Goal: Information Seeking & Learning: Learn about a topic

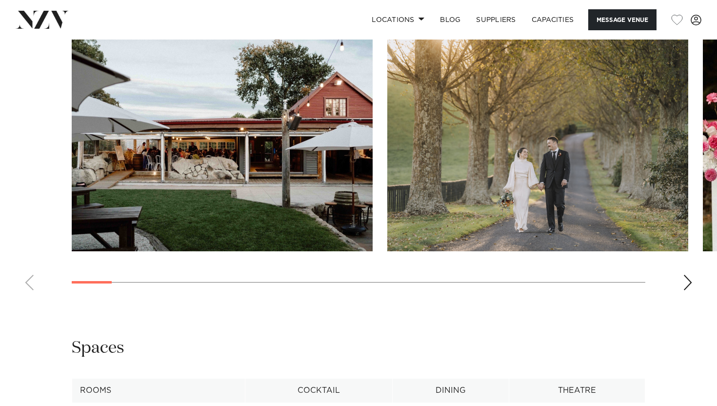
scroll to position [840, 0]
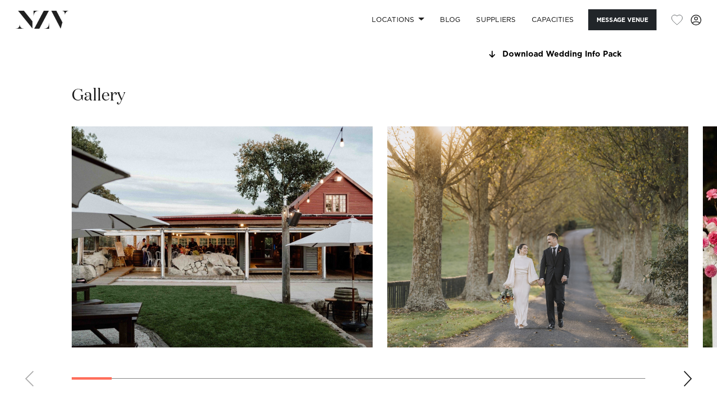
click at [683, 381] on swiper-container at bounding box center [358, 260] width 717 height 268
click at [689, 381] on div "Next slide" at bounding box center [688, 379] width 10 height 16
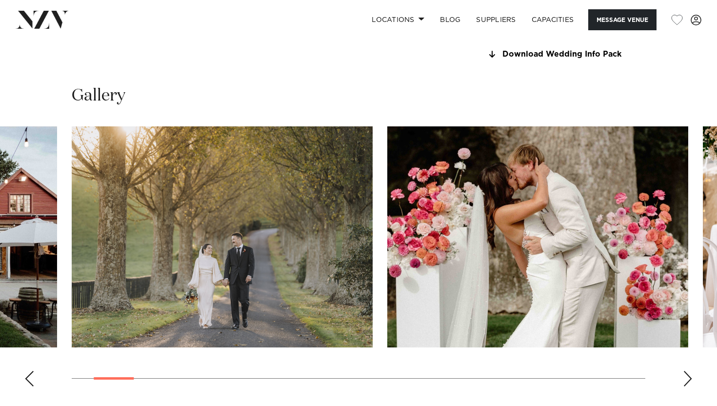
click at [689, 381] on div "Next slide" at bounding box center [688, 379] width 10 height 16
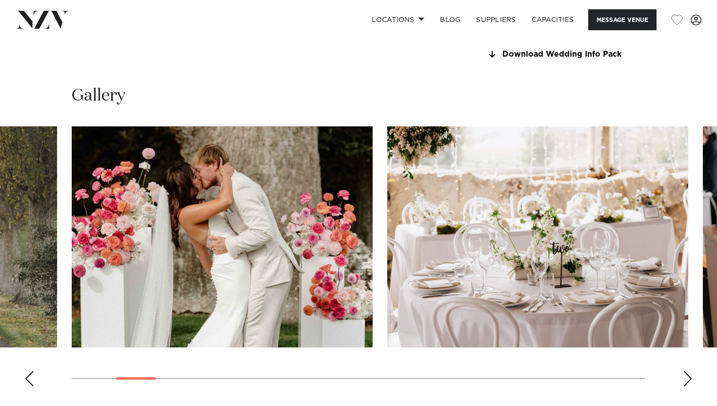
click at [689, 381] on div "Next slide" at bounding box center [688, 379] width 10 height 16
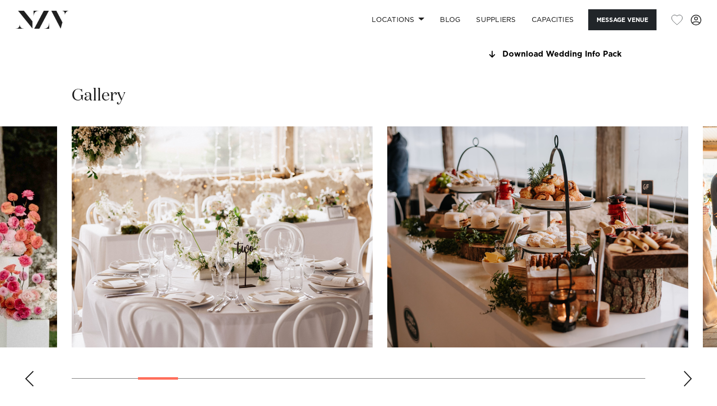
click at [689, 381] on div "Next slide" at bounding box center [688, 379] width 10 height 16
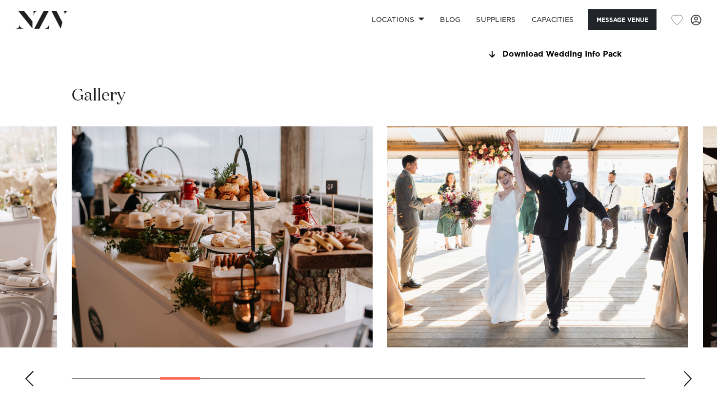
click at [689, 381] on div "Next slide" at bounding box center [688, 379] width 10 height 16
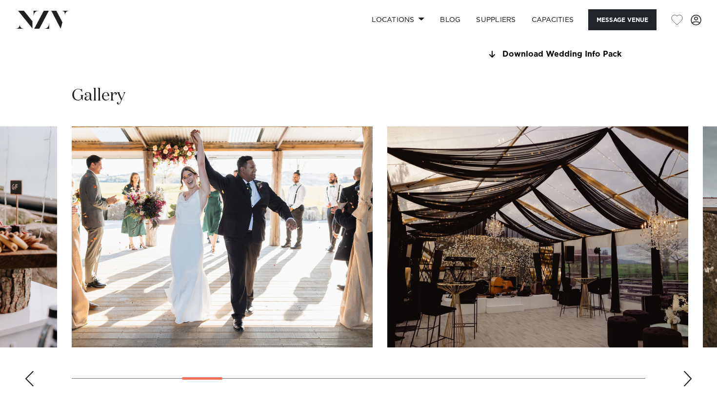
click at [689, 382] on div "Next slide" at bounding box center [688, 379] width 10 height 16
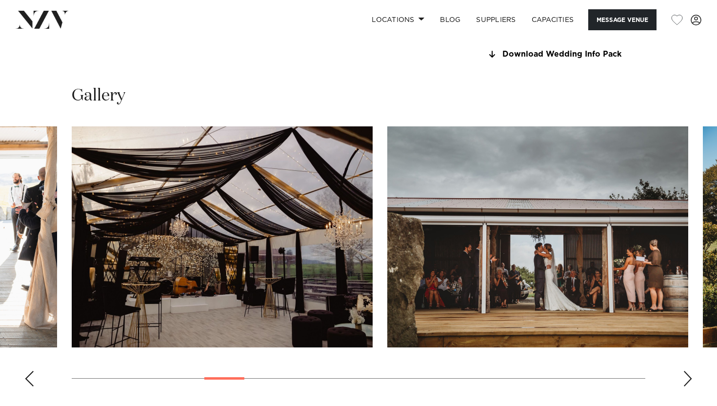
click at [689, 382] on div "Next slide" at bounding box center [688, 379] width 10 height 16
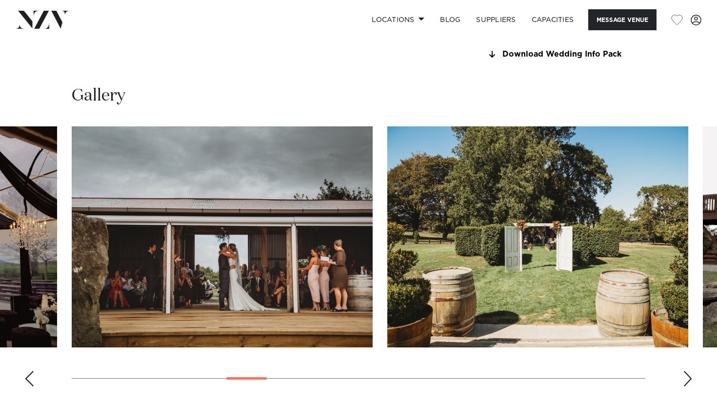
click at [689, 382] on div "Next slide" at bounding box center [688, 379] width 10 height 16
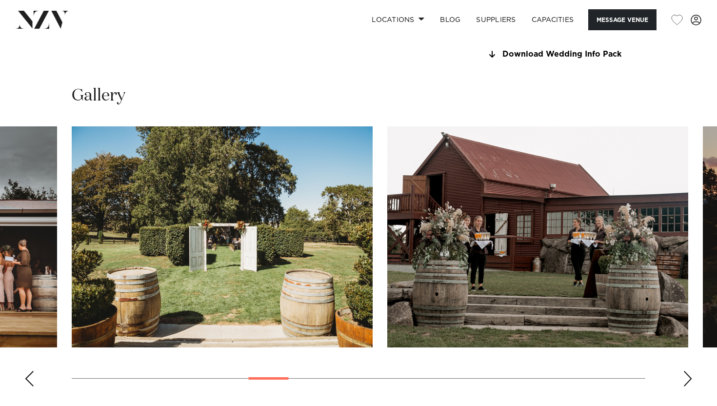
click at [689, 382] on div "Next slide" at bounding box center [688, 379] width 10 height 16
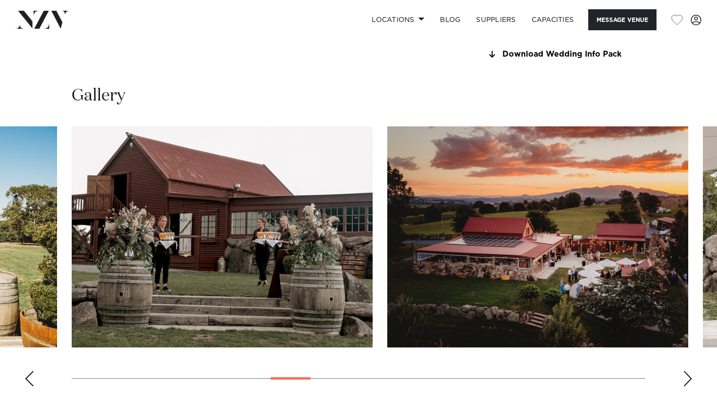
click at [689, 382] on div "Next slide" at bounding box center [688, 379] width 10 height 16
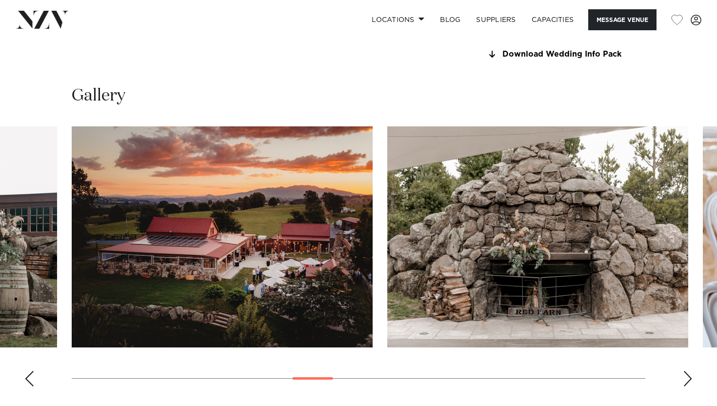
click at [684, 380] on div "Next slide" at bounding box center [688, 379] width 10 height 16
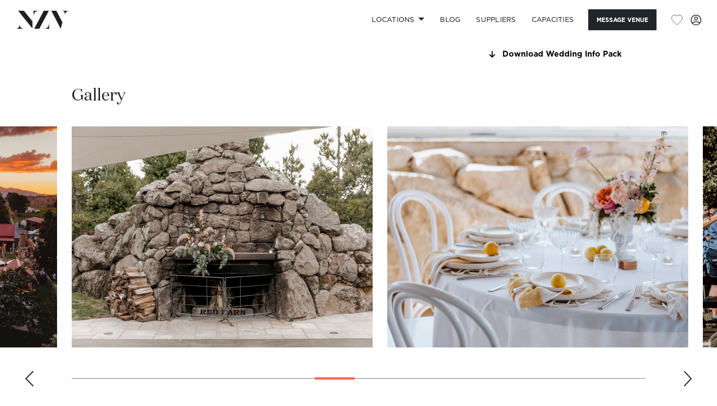
click at [685, 380] on div "Next slide" at bounding box center [688, 379] width 10 height 16
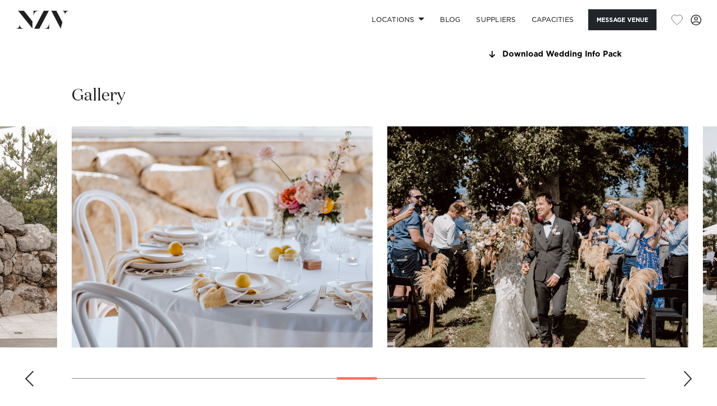
click at [685, 376] on div "Next slide" at bounding box center [688, 379] width 10 height 16
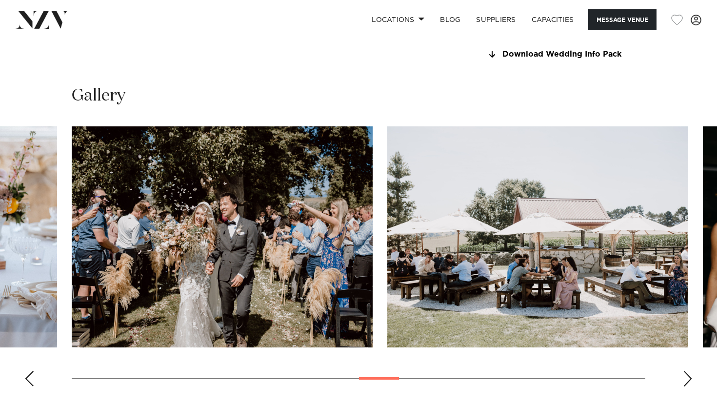
click at [686, 375] on div "Next slide" at bounding box center [688, 379] width 10 height 16
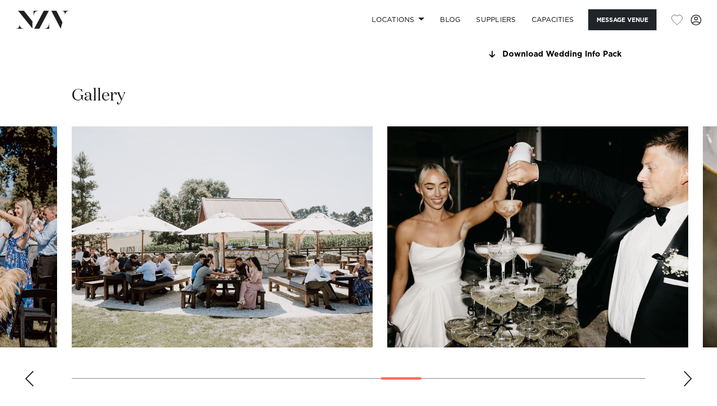
click at [686, 376] on div "Next slide" at bounding box center [688, 379] width 10 height 16
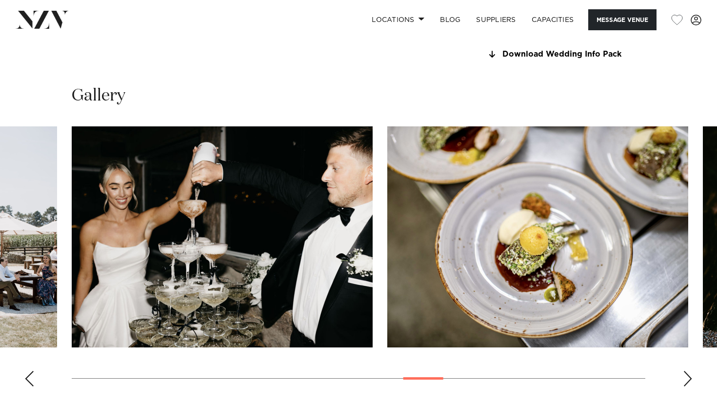
click at [686, 376] on div "Next slide" at bounding box center [688, 379] width 10 height 16
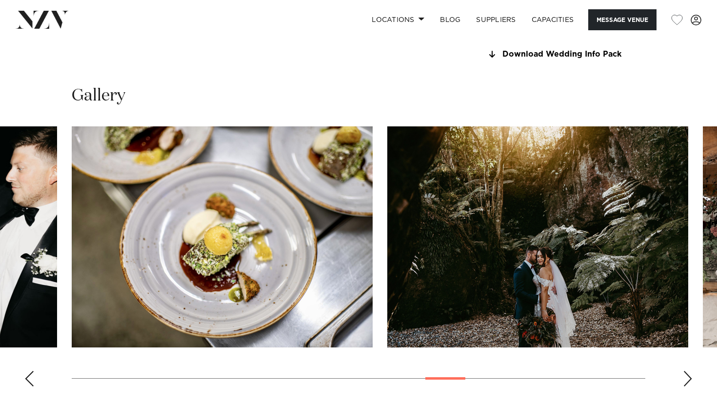
click at [686, 376] on div "Next slide" at bounding box center [688, 379] width 10 height 16
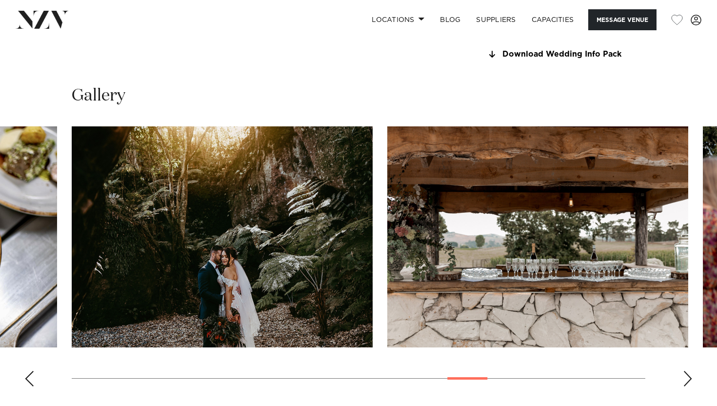
click at [686, 375] on div "Next slide" at bounding box center [688, 379] width 10 height 16
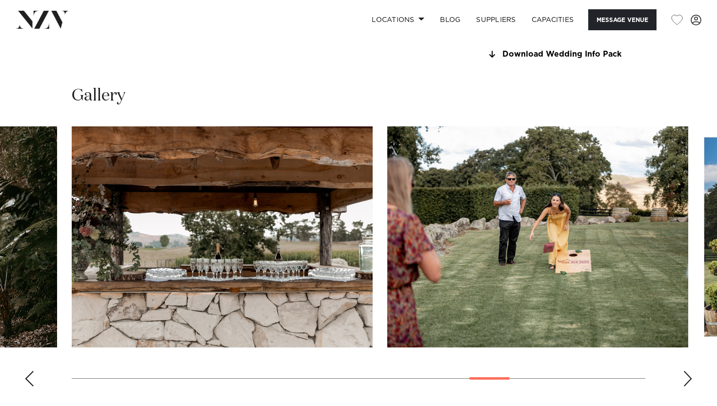
click at [684, 375] on div "Next slide" at bounding box center [688, 379] width 10 height 16
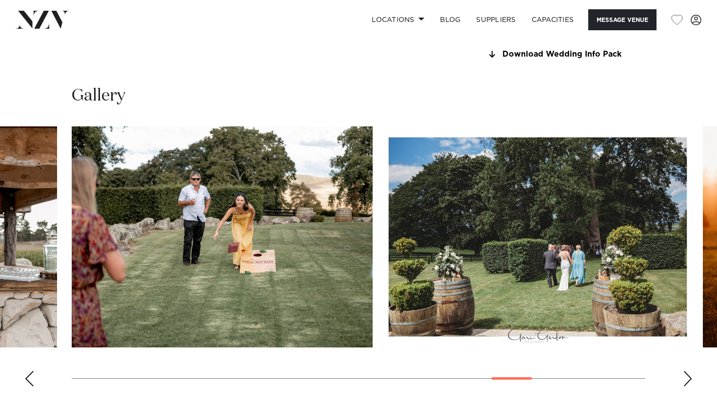
click at [684, 375] on div "Next slide" at bounding box center [688, 379] width 10 height 16
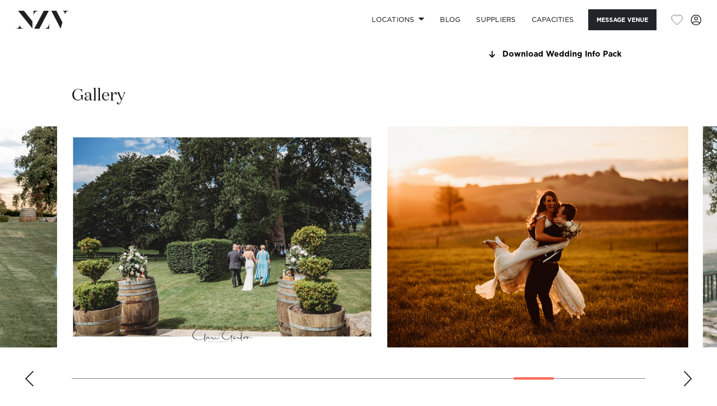
click at [687, 383] on div "Next slide" at bounding box center [688, 379] width 10 height 16
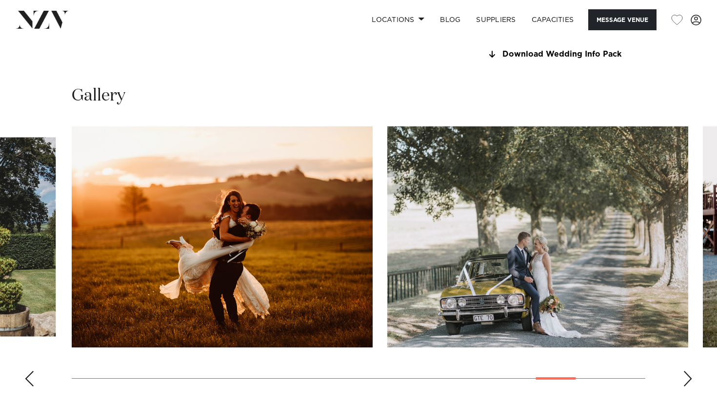
click at [687, 383] on div "Next slide" at bounding box center [688, 379] width 10 height 16
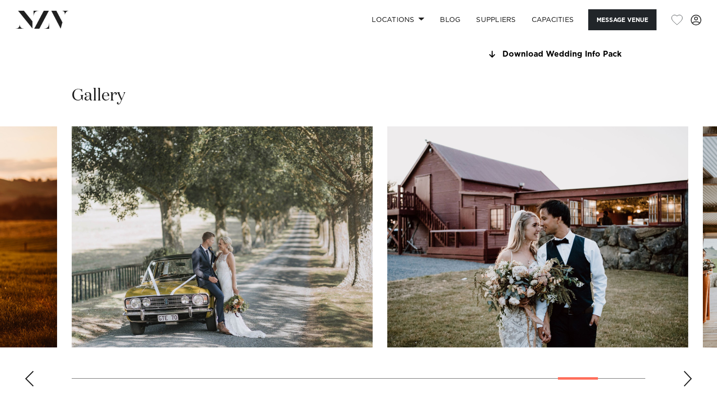
click at [687, 383] on div "Next slide" at bounding box center [688, 379] width 10 height 16
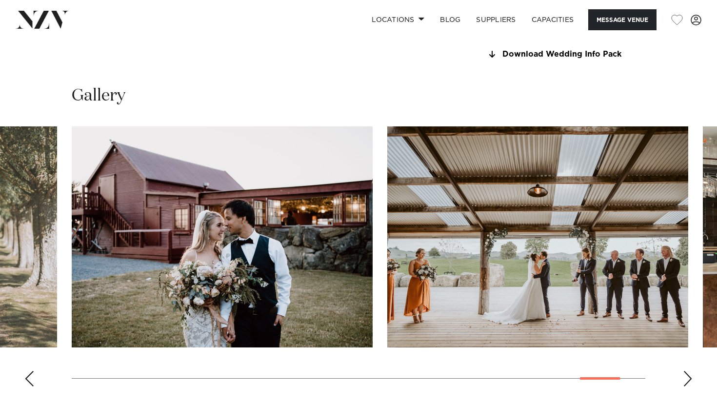
click at [687, 383] on div "Next slide" at bounding box center [688, 379] width 10 height 16
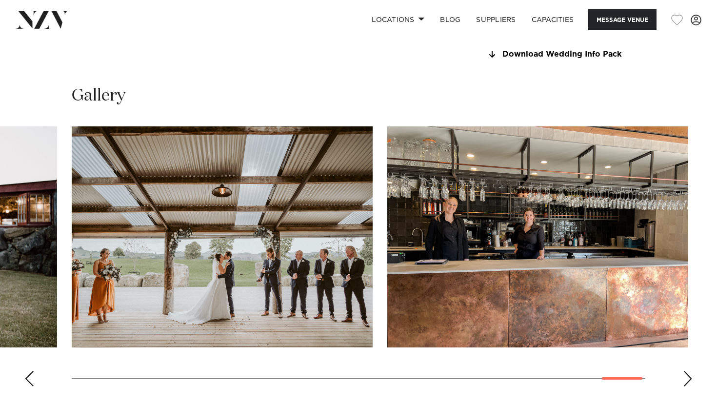
click at [687, 383] on div "Next slide" at bounding box center [688, 379] width 10 height 16
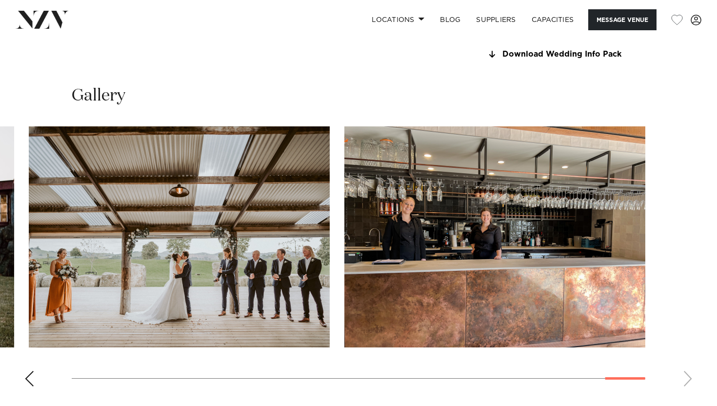
click at [23, 375] on swiper-container at bounding box center [358, 260] width 717 height 268
click at [29, 377] on div "Previous slide" at bounding box center [29, 379] width 10 height 16
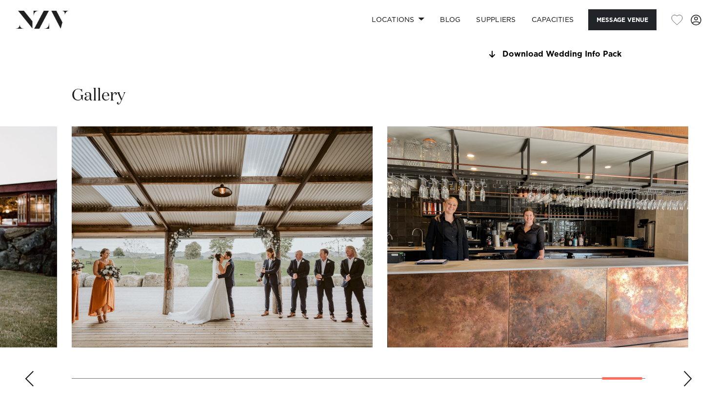
click at [29, 377] on div "Previous slide" at bounding box center [29, 379] width 10 height 16
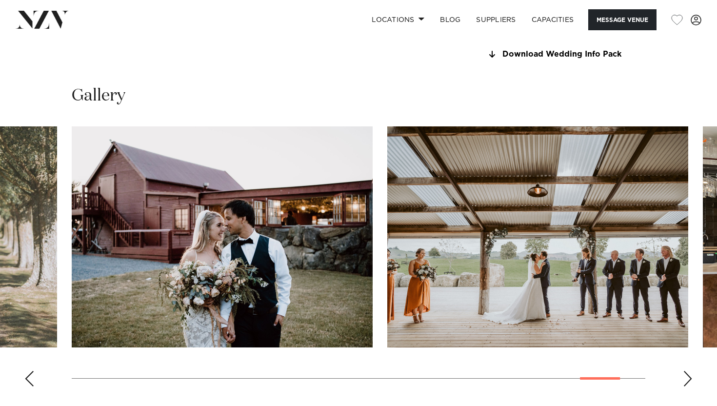
click at [29, 377] on div "Previous slide" at bounding box center [29, 379] width 10 height 16
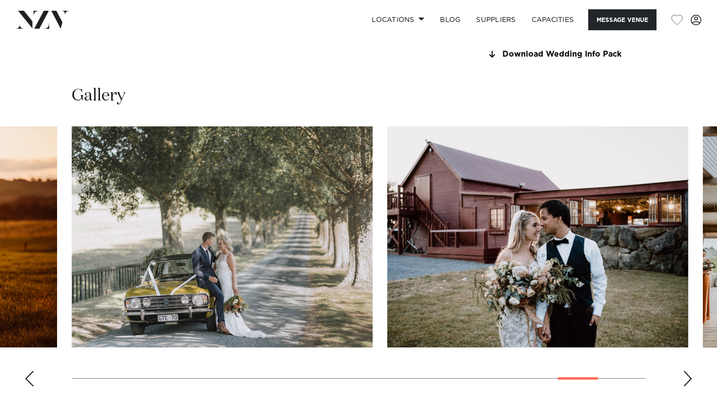
click at [29, 377] on div "Previous slide" at bounding box center [29, 379] width 10 height 16
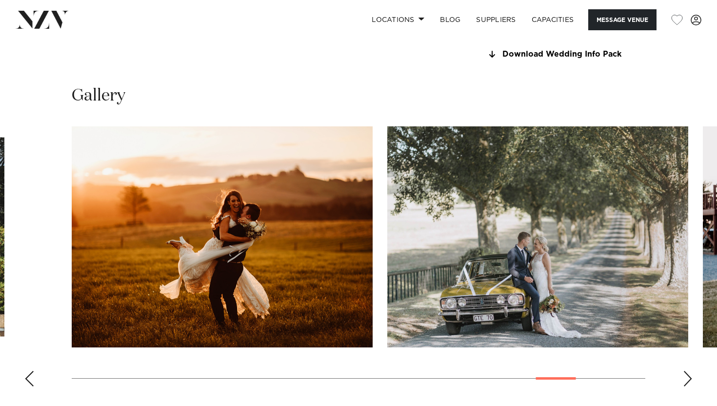
click at [29, 377] on div "Previous slide" at bounding box center [29, 379] width 10 height 16
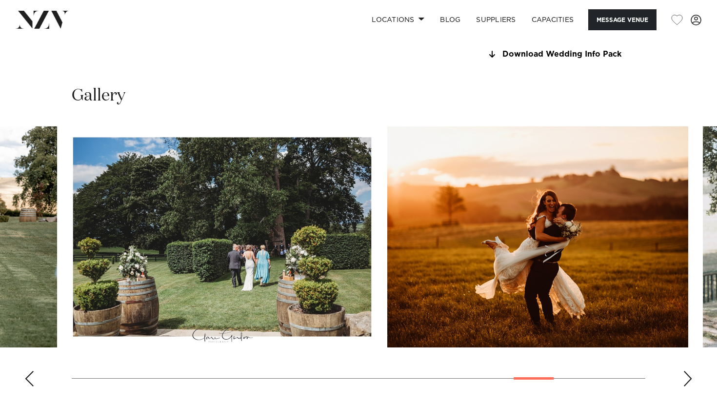
click at [29, 377] on div "Previous slide" at bounding box center [29, 379] width 10 height 16
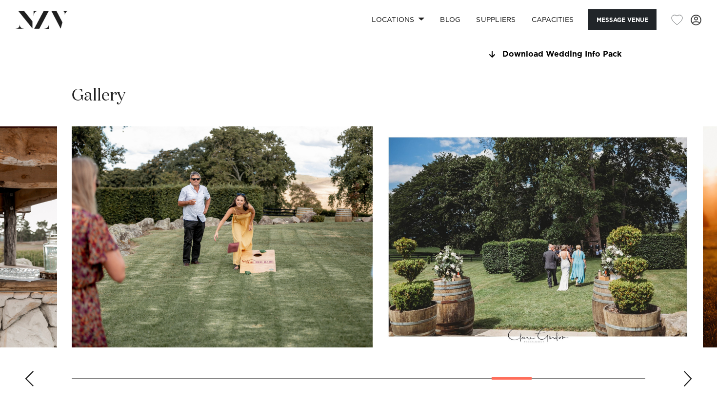
click at [29, 377] on div "Previous slide" at bounding box center [29, 379] width 10 height 16
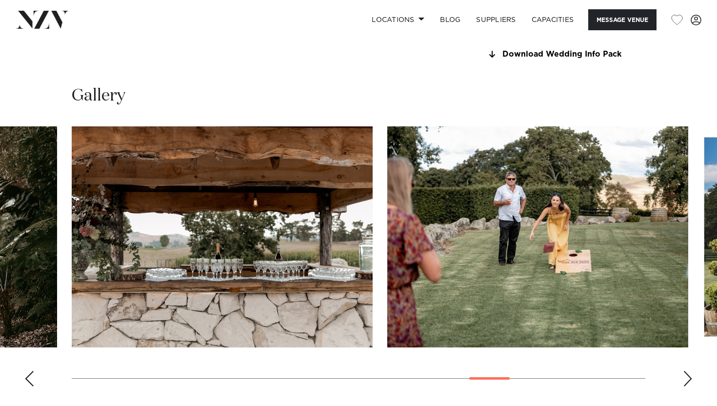
click at [29, 377] on div "Previous slide" at bounding box center [29, 379] width 10 height 16
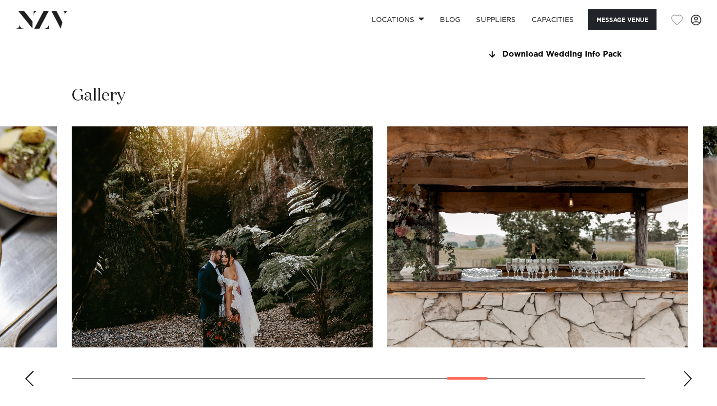
click at [29, 377] on div "Previous slide" at bounding box center [29, 379] width 10 height 16
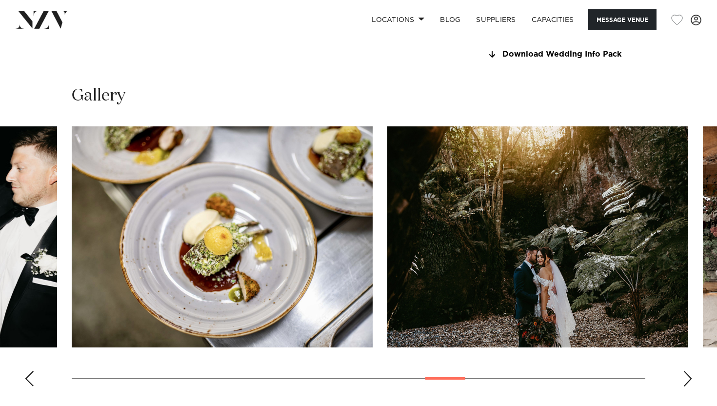
click at [23, 377] on swiper-container at bounding box center [358, 260] width 717 height 268
click at [33, 377] on div "Previous slide" at bounding box center [29, 379] width 10 height 16
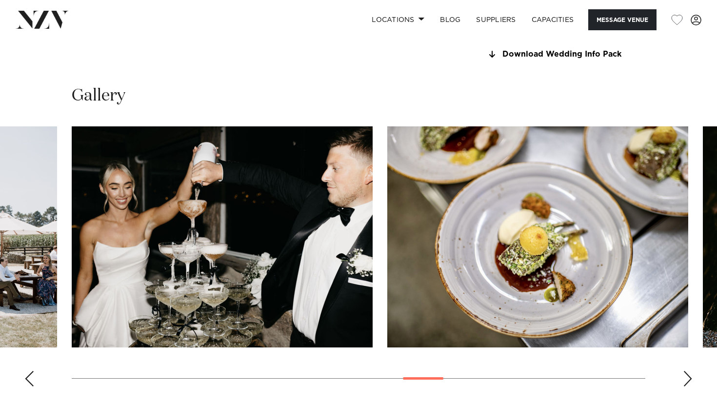
click at [33, 377] on div "Previous slide" at bounding box center [29, 379] width 10 height 16
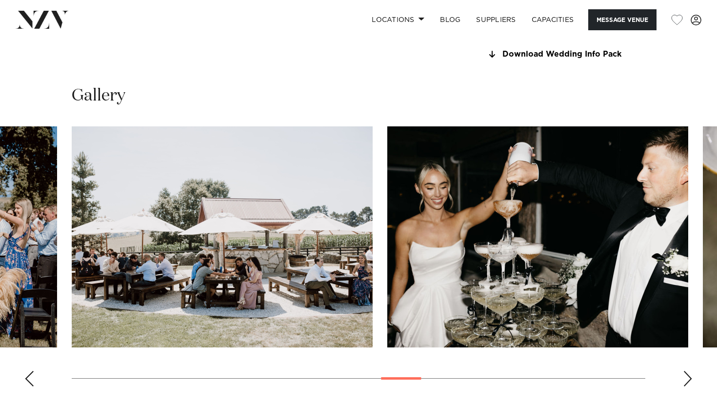
click at [690, 380] on div "Next slide" at bounding box center [688, 379] width 10 height 16
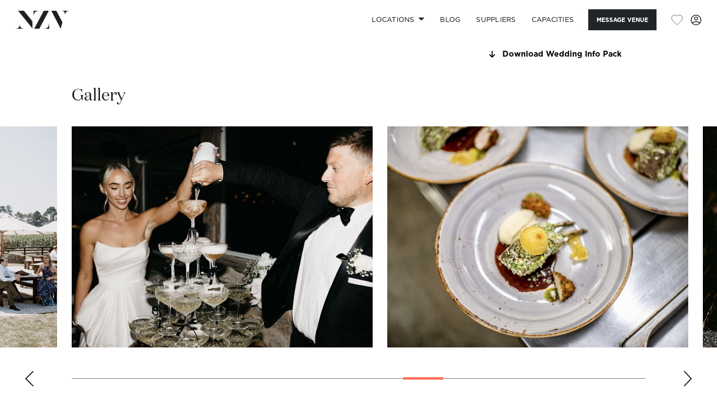
click at [683, 377] on div "Next slide" at bounding box center [688, 379] width 10 height 16
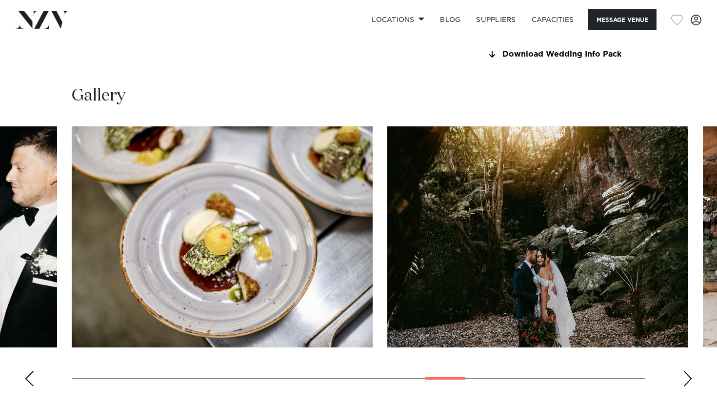
click at [687, 377] on div "Next slide" at bounding box center [688, 379] width 10 height 16
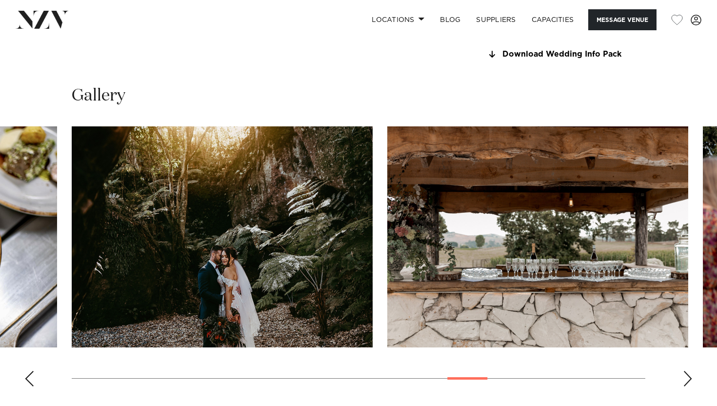
click at [27, 379] on div "Previous slide" at bounding box center [29, 379] width 10 height 16
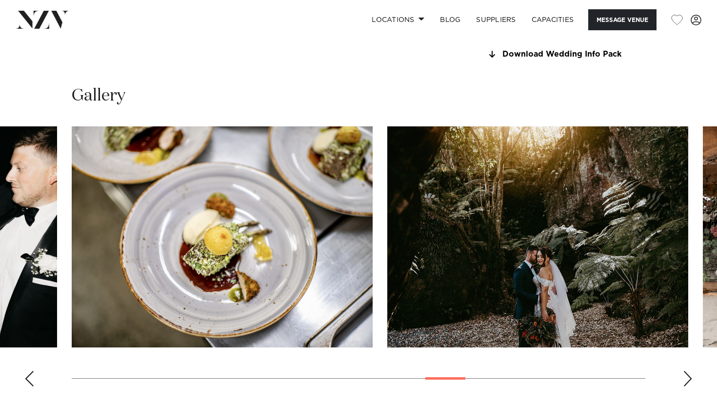
click at [27, 379] on div "Previous slide" at bounding box center [29, 379] width 10 height 16
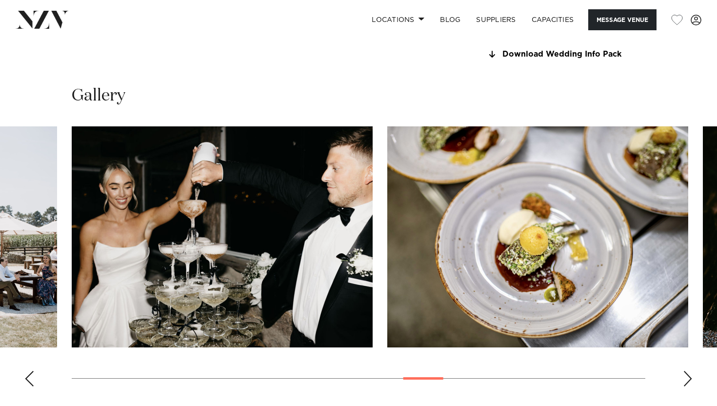
click at [27, 378] on div "Previous slide" at bounding box center [29, 379] width 10 height 16
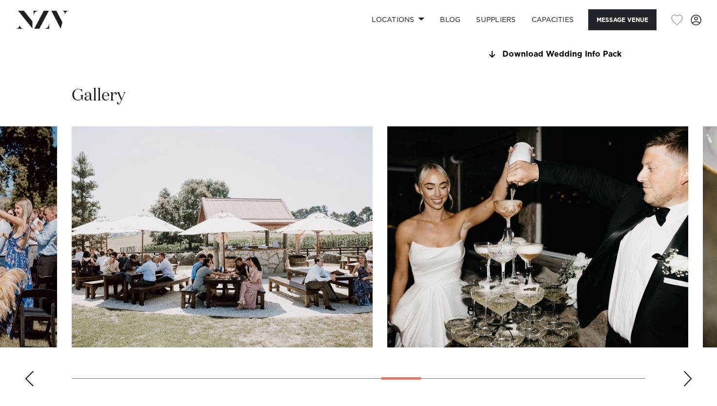
click at [27, 378] on div "Previous slide" at bounding box center [29, 379] width 10 height 16
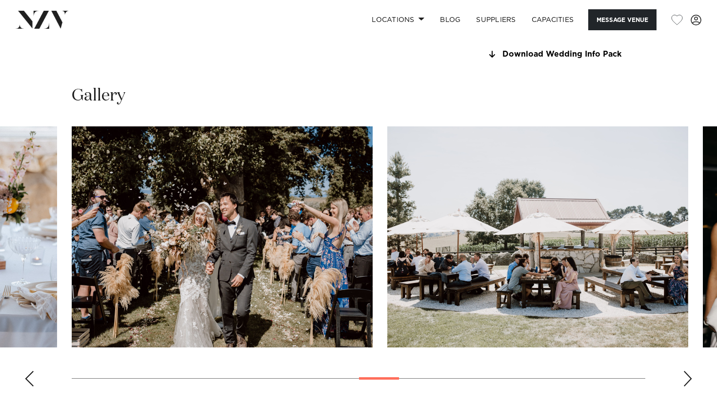
click at [27, 378] on div "Previous slide" at bounding box center [29, 379] width 10 height 16
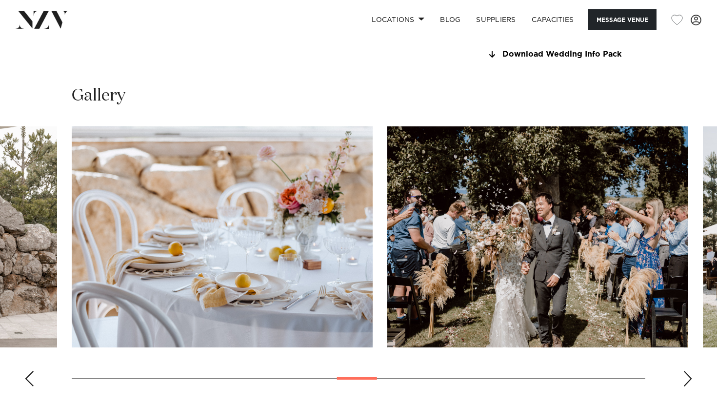
click at [27, 378] on div "Previous slide" at bounding box center [29, 379] width 10 height 16
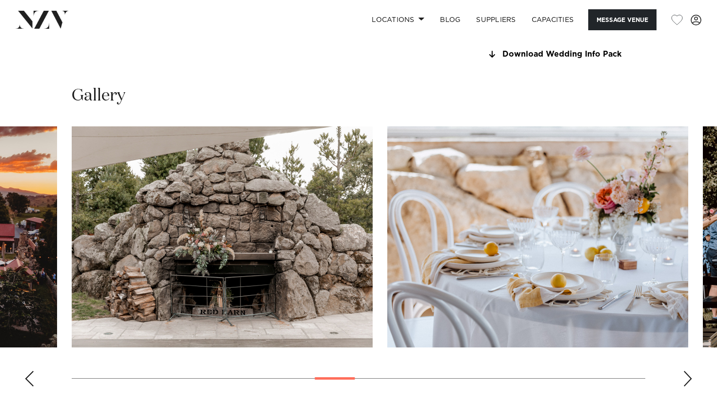
click at [27, 378] on div "Previous slide" at bounding box center [29, 379] width 10 height 16
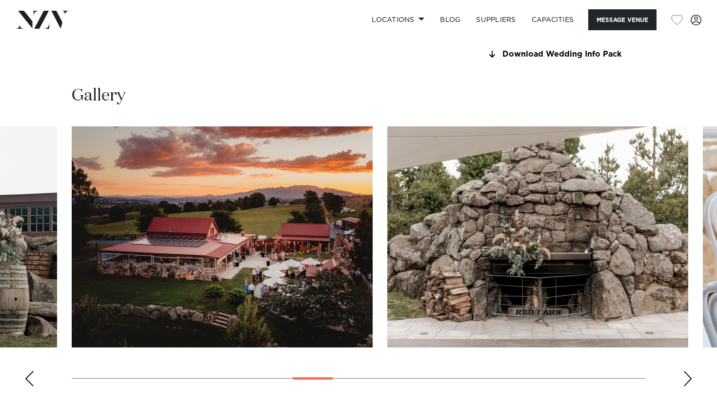
click at [27, 378] on div "Previous slide" at bounding box center [29, 379] width 10 height 16
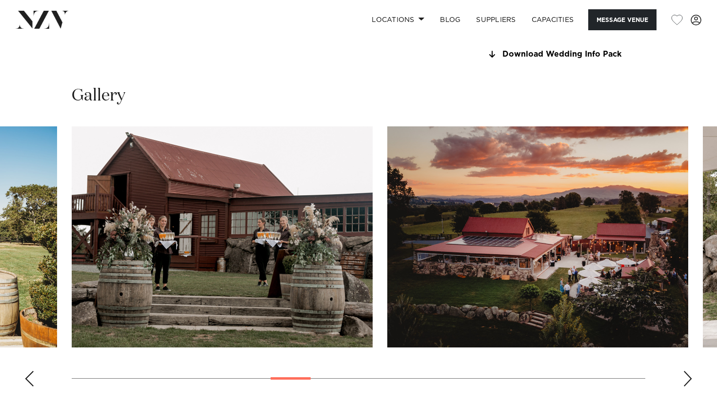
click at [27, 378] on div "Previous slide" at bounding box center [29, 379] width 10 height 16
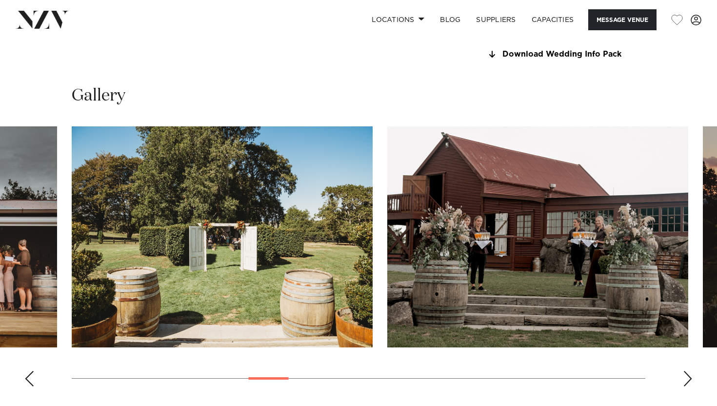
click at [27, 378] on div "Previous slide" at bounding box center [29, 379] width 10 height 16
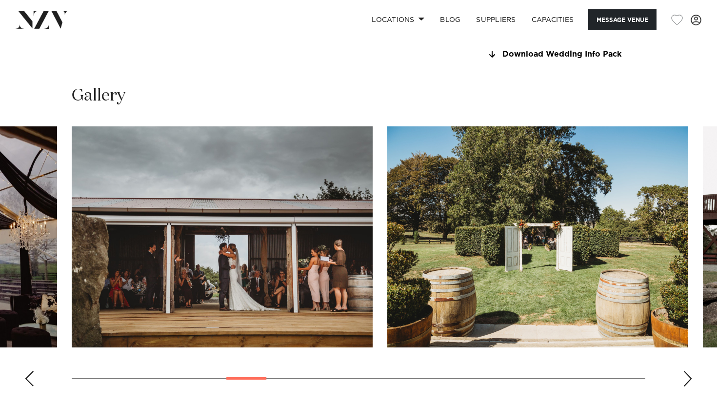
click at [27, 378] on div "Previous slide" at bounding box center [29, 379] width 10 height 16
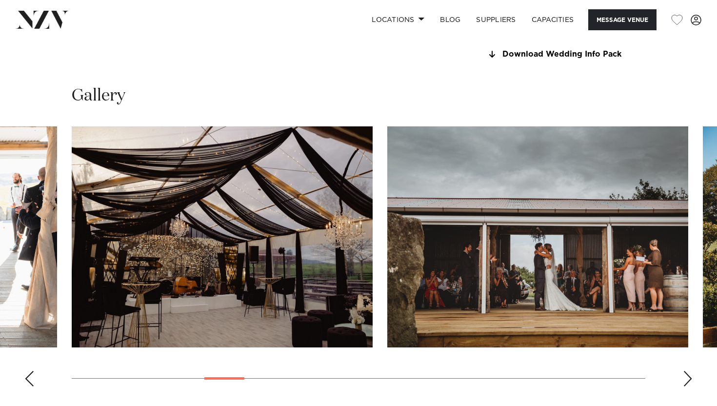
click at [27, 378] on div "Previous slide" at bounding box center [29, 379] width 10 height 16
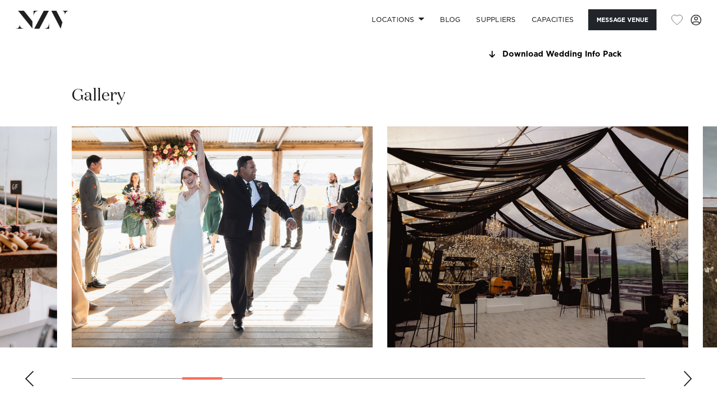
click at [27, 378] on div "Previous slide" at bounding box center [29, 379] width 10 height 16
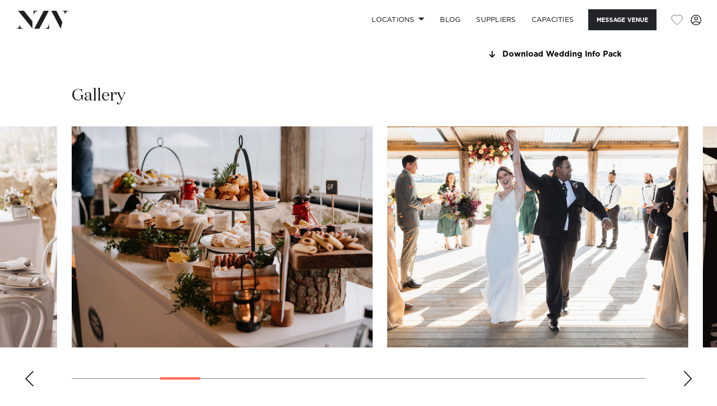
click at [27, 378] on div "Previous slide" at bounding box center [29, 379] width 10 height 16
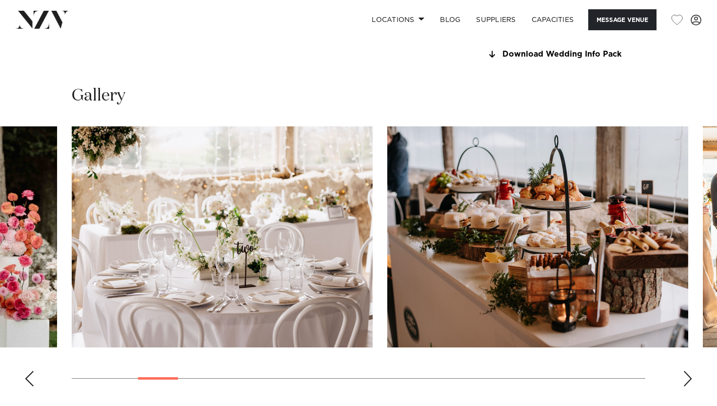
click at [27, 378] on div "Previous slide" at bounding box center [29, 379] width 10 height 16
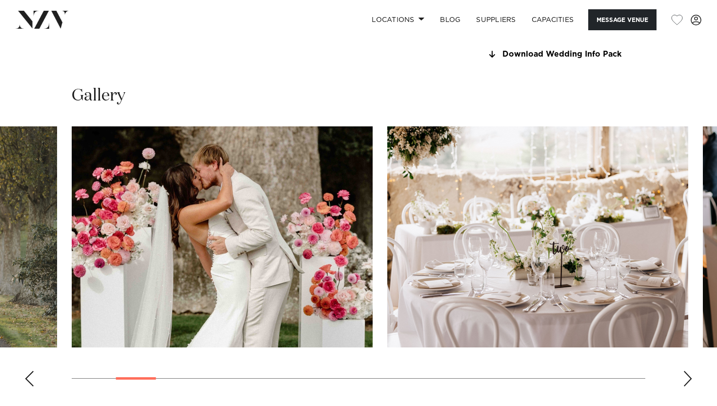
click at [27, 378] on div "Previous slide" at bounding box center [29, 379] width 10 height 16
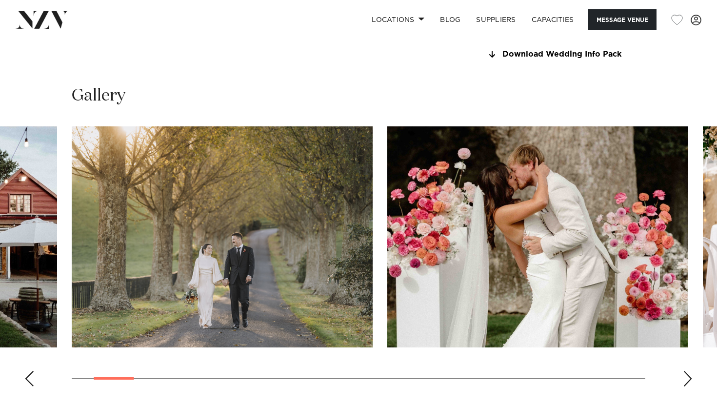
click at [26, 378] on div "Previous slide" at bounding box center [29, 379] width 10 height 16
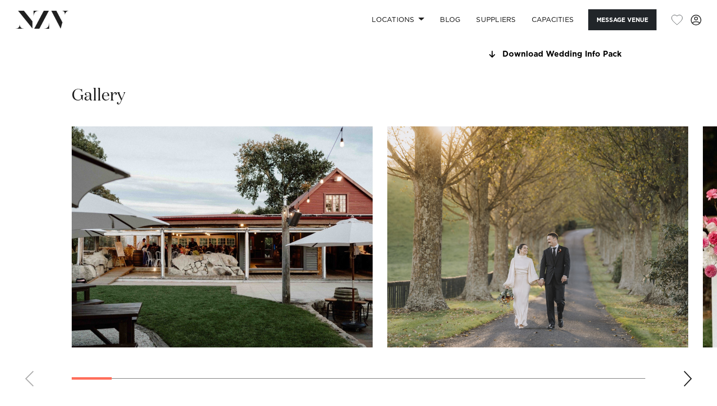
click at [26, 378] on swiper-container at bounding box center [358, 260] width 717 height 268
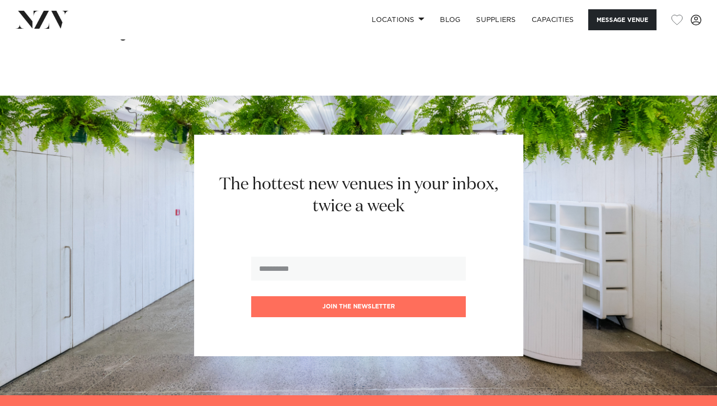
scroll to position [1349, 0]
